Goal: Task Accomplishment & Management: Use online tool/utility

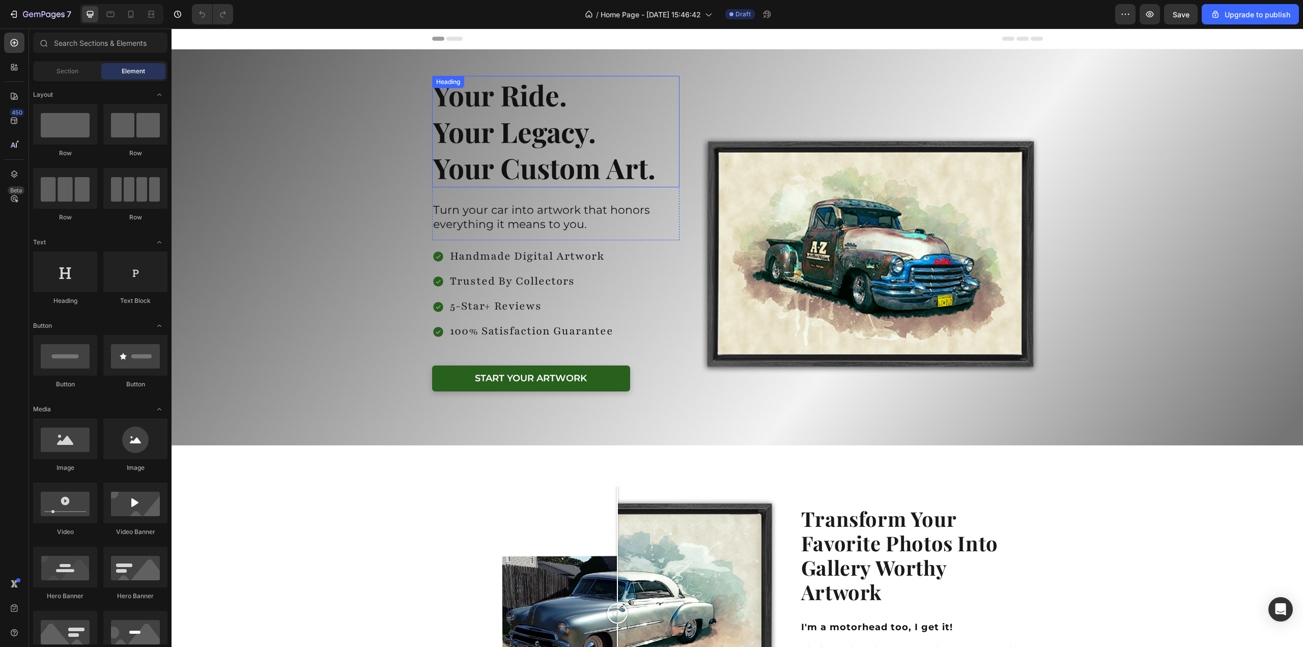
click at [537, 173] on h2 "Your Ride. Your Legacy. Your Custom Art." at bounding box center [556, 131] width 248 height 111
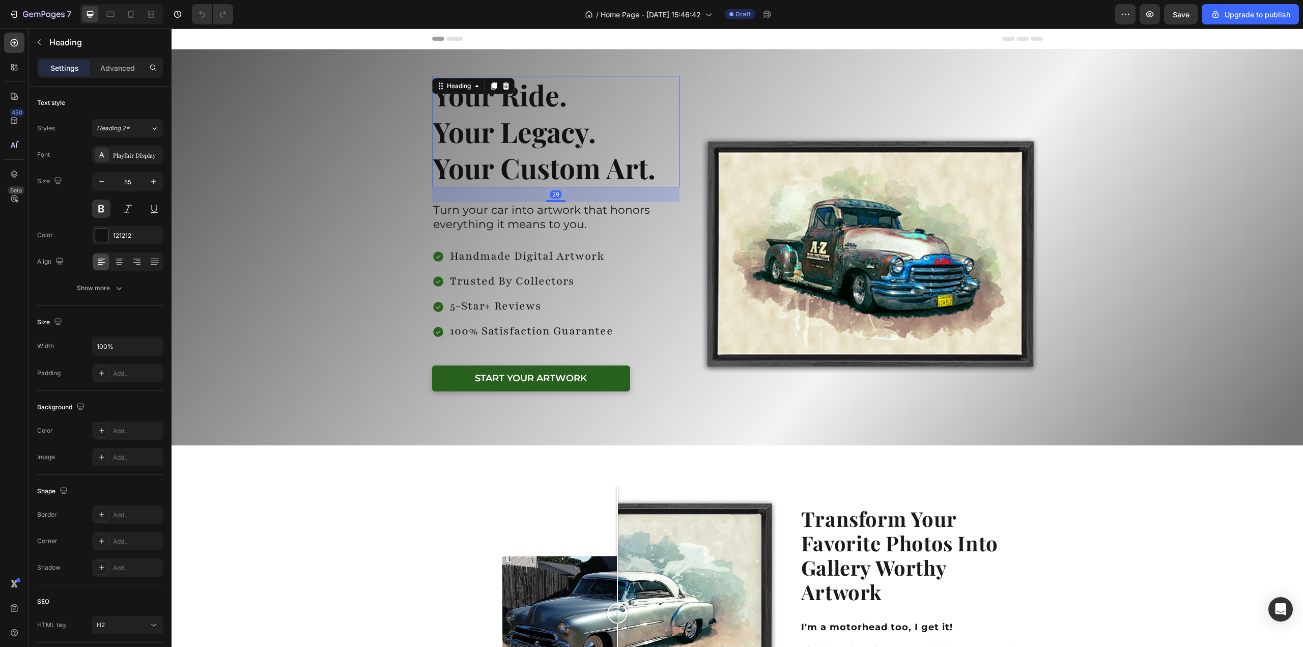
click at [537, 173] on h2 "Your Ride. Your Legacy. Your Custom Art." at bounding box center [556, 131] width 248 height 111
click at [537, 173] on p "Your Ride. Your Legacy. Your Custom Art." at bounding box center [556, 131] width 246 height 109
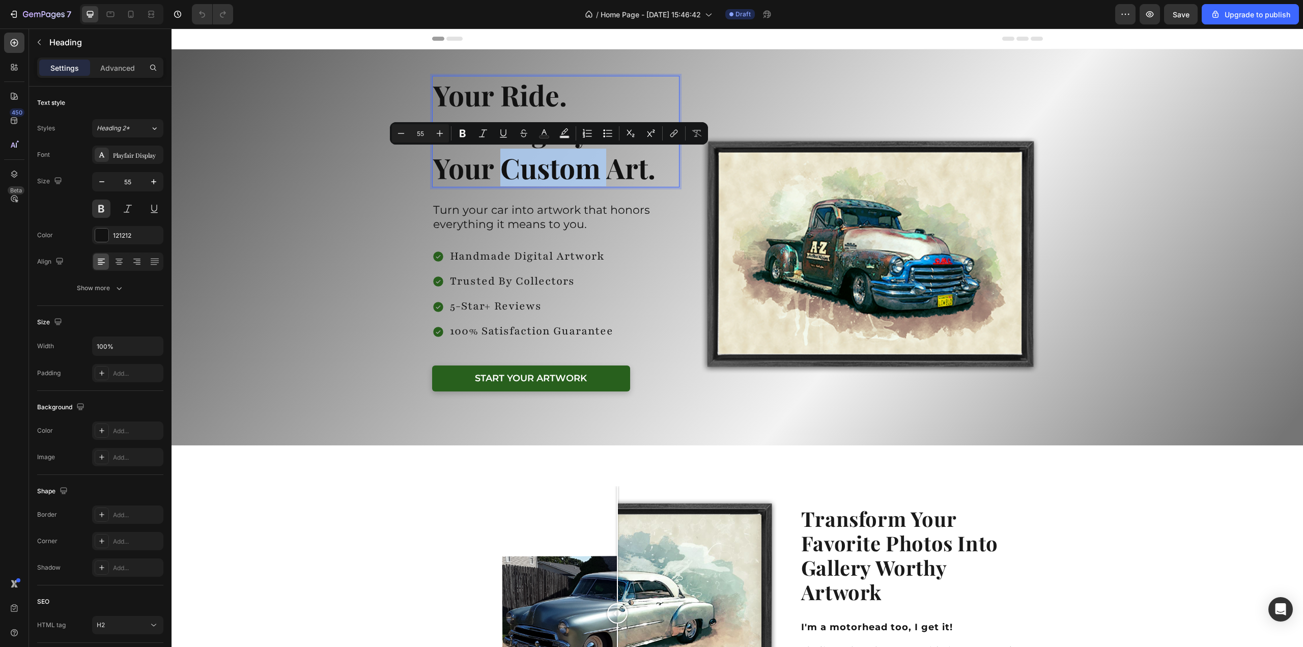
click at [583, 170] on p "Your Ride. Your Legacy. Your Custom Art." at bounding box center [556, 131] width 246 height 109
drag, startPoint x: 643, startPoint y: 175, endPoint x: 502, endPoint y: 173, distance: 141.0
click at [502, 173] on p "Your Ride. Your Legacy. Your Custom Art." at bounding box center [556, 131] width 246 height 109
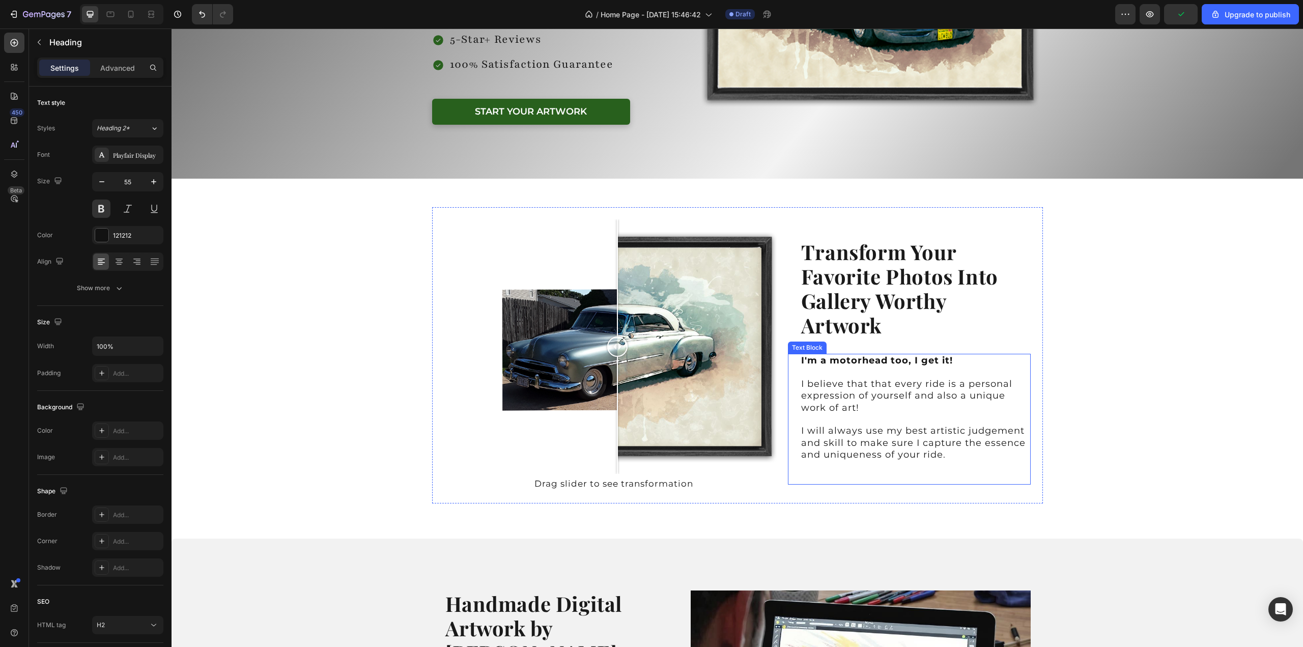
scroll to position [305, 0]
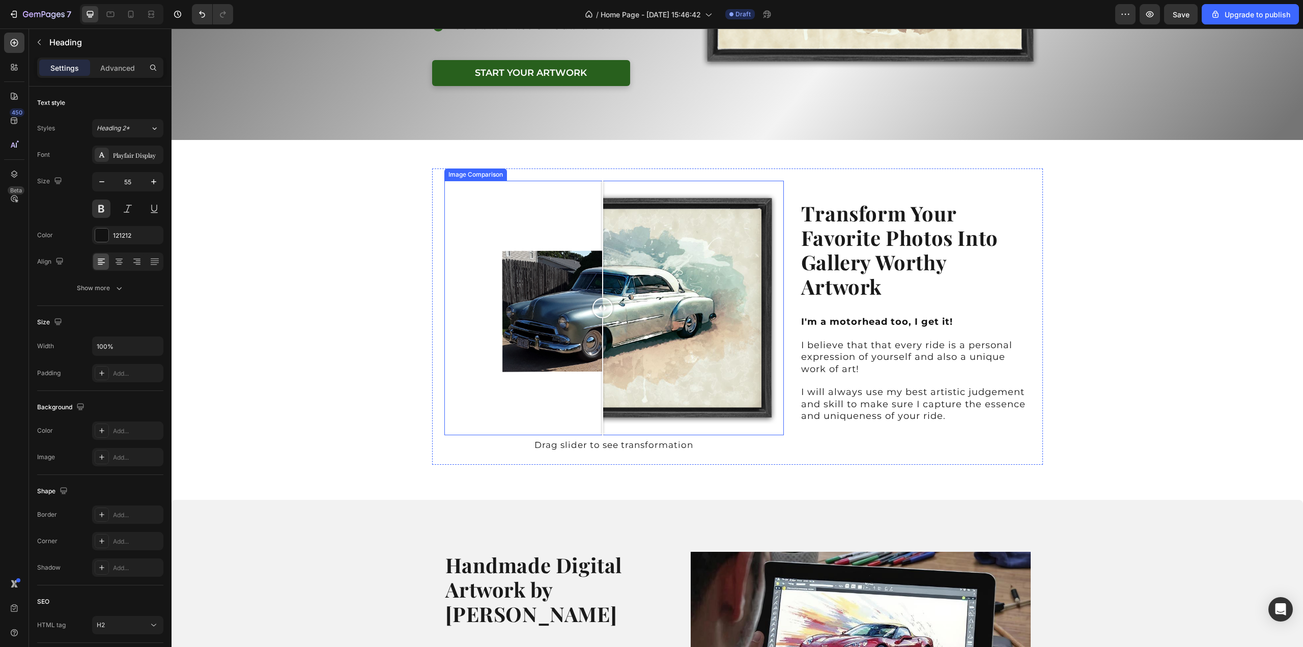
drag, startPoint x: 612, startPoint y: 308, endPoint x: 631, endPoint y: 311, distance: 19.1
click at [600, 303] on div at bounding box center [602, 308] width 20 height 20
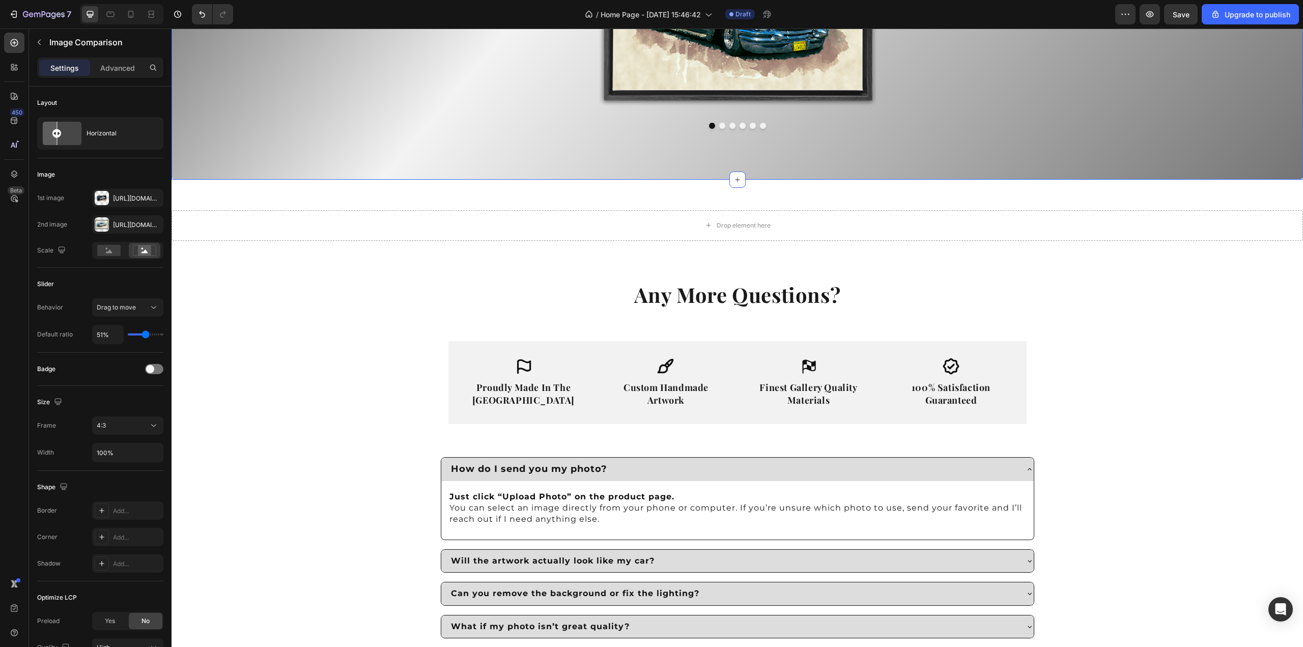
scroll to position [3269, 0]
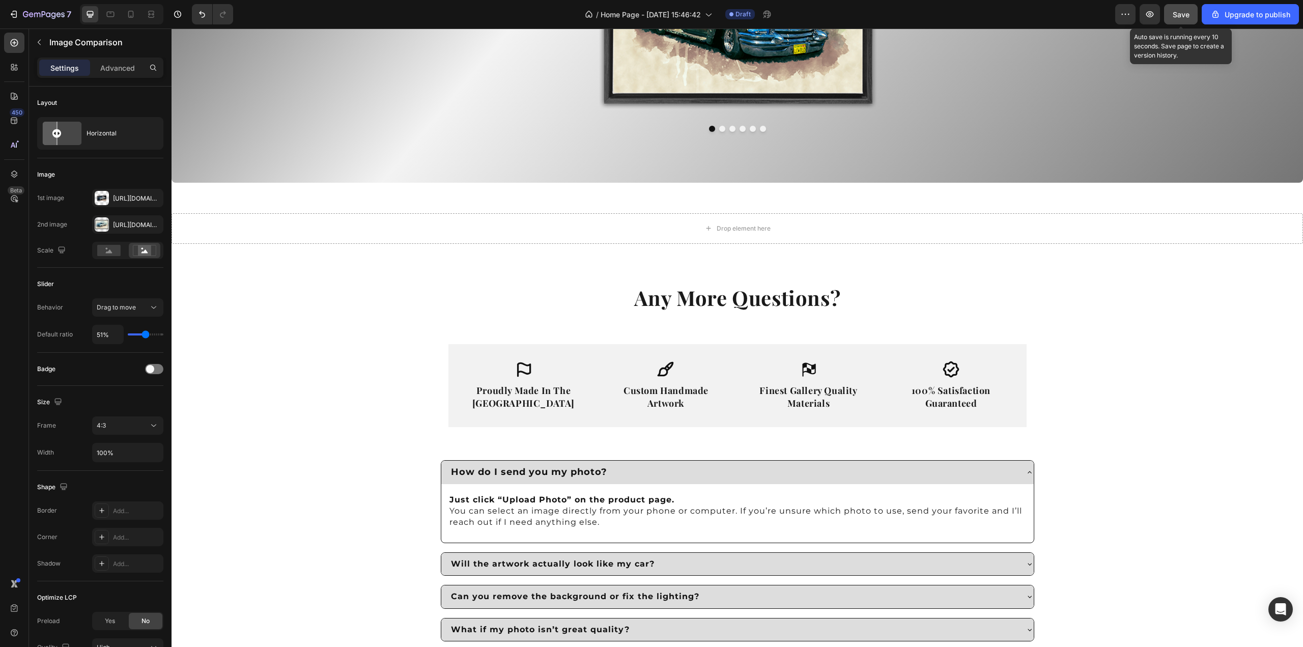
click at [1188, 16] on span "Save" at bounding box center [1181, 14] width 17 height 9
click at [1224, 17] on div "Upgrade to publish" at bounding box center [1250, 14] width 80 height 11
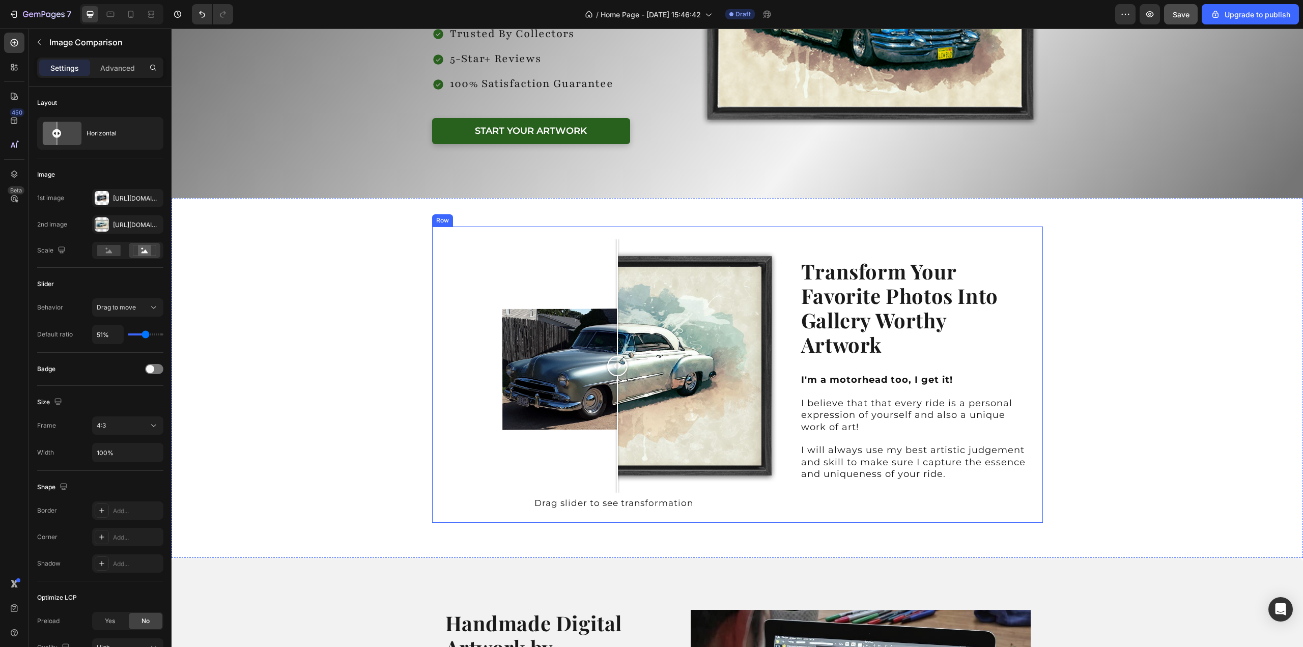
scroll to position [0, 0]
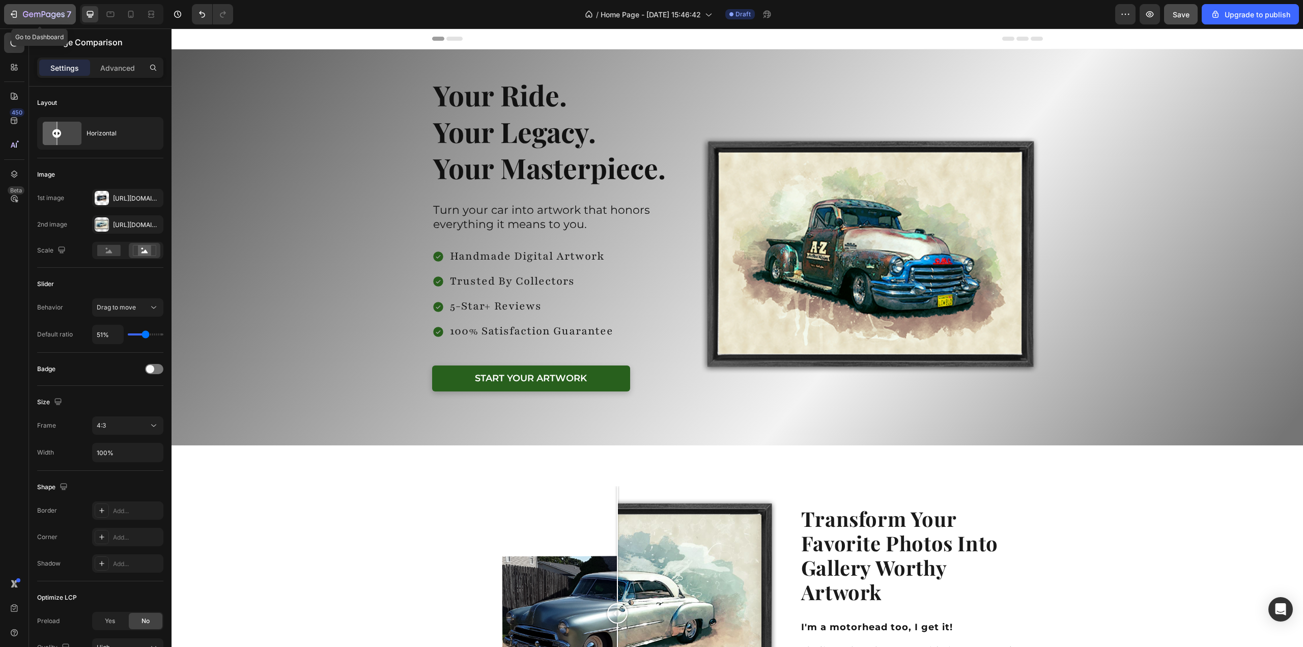
click at [52, 15] on icon "button" at bounding box center [44, 15] width 42 height 9
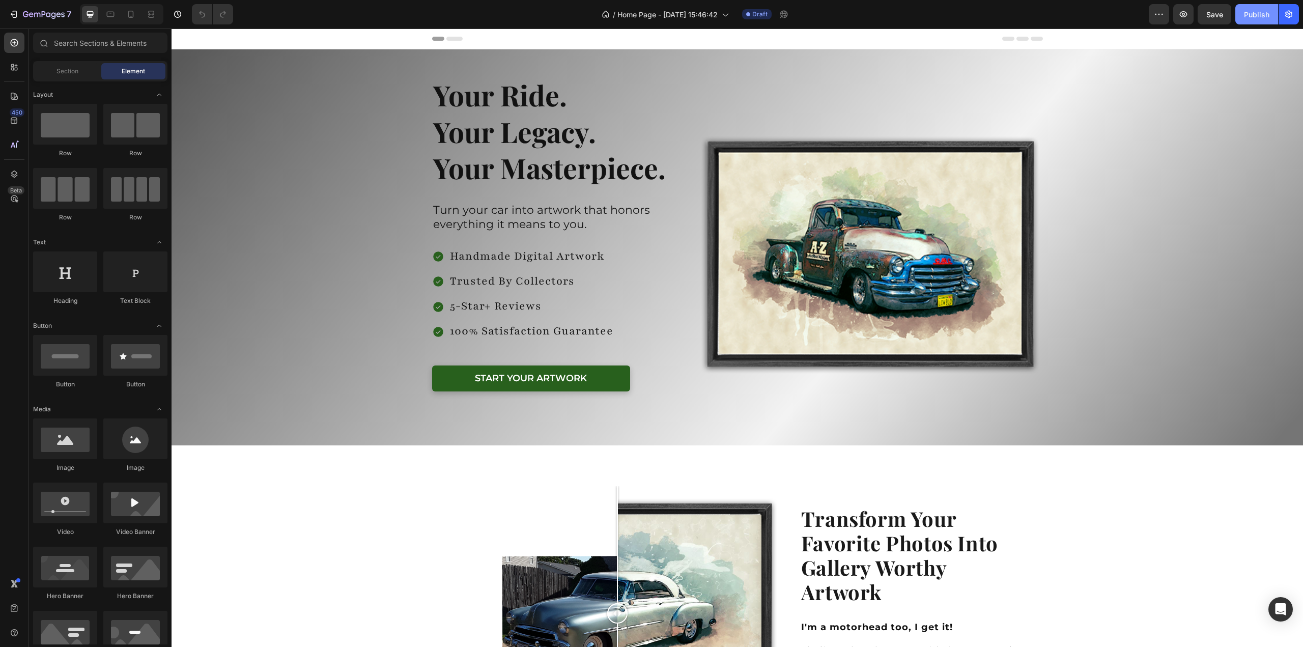
click at [1253, 15] on div "Publish" at bounding box center [1256, 14] width 25 height 11
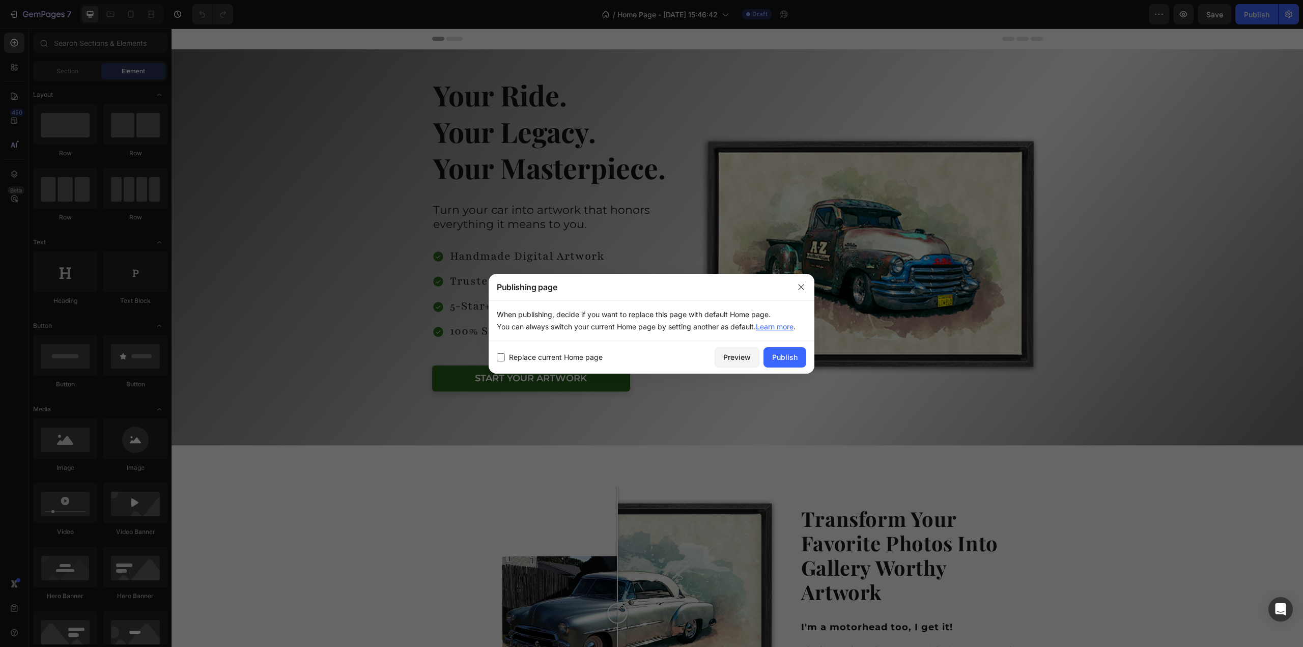
click at [504, 357] on input "checkbox" at bounding box center [501, 357] width 8 height 8
checkbox input "true"
click at [780, 358] on div "Publish" at bounding box center [784, 357] width 25 height 11
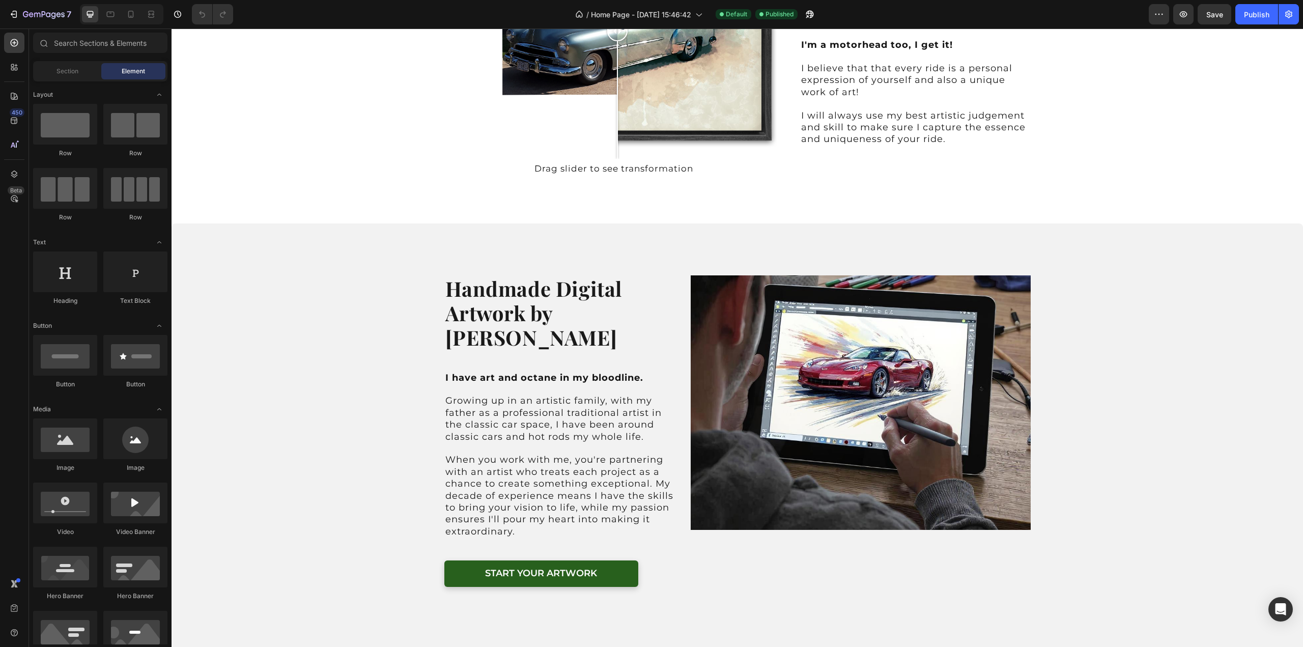
scroll to position [560, 0]
